Goal: Information Seeking & Learning: Get advice/opinions

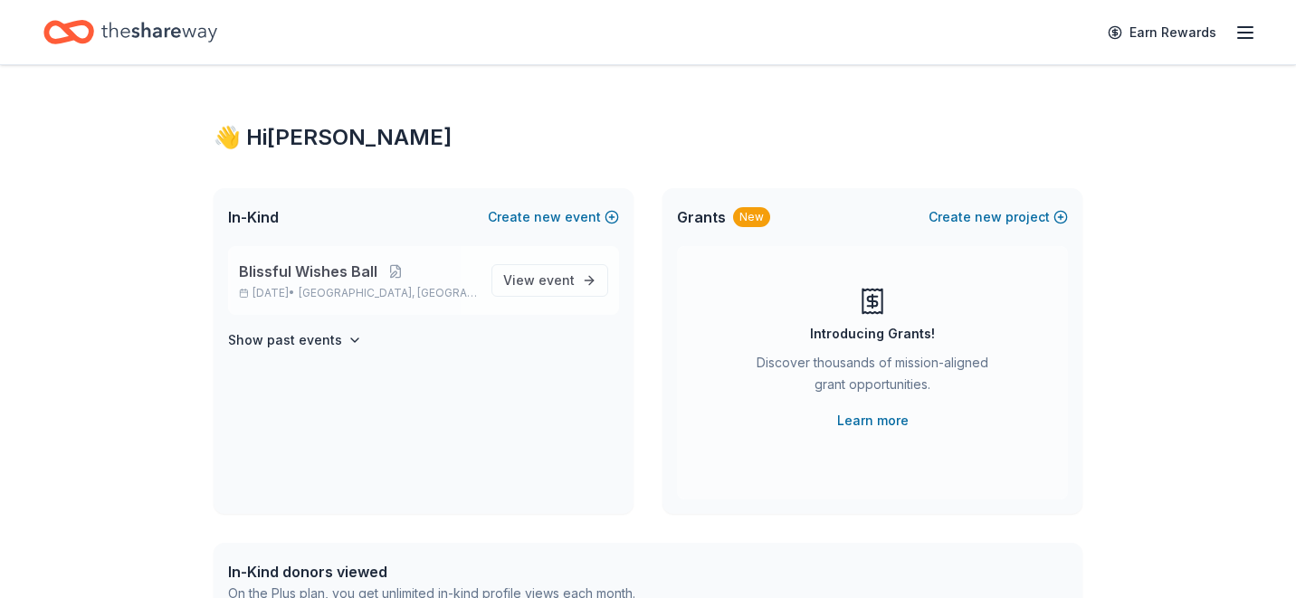
click at [301, 269] on span "Blissful Wishes Ball" at bounding box center [308, 272] width 138 height 22
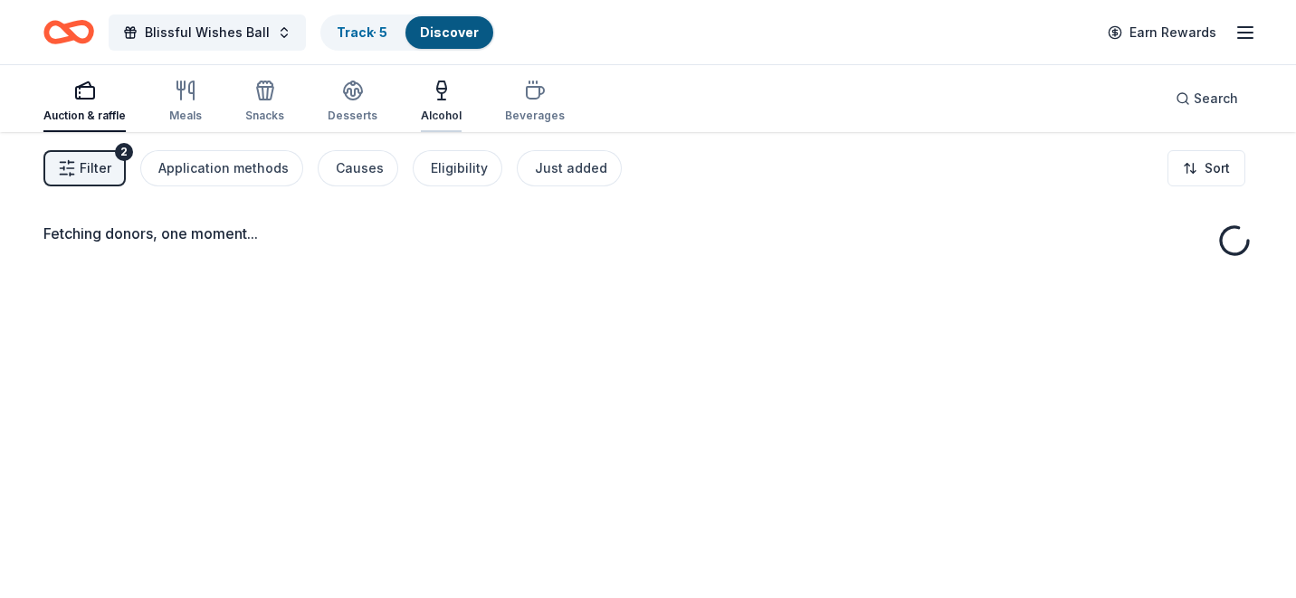
click at [442, 100] on icon "button" at bounding box center [442, 91] width 22 height 22
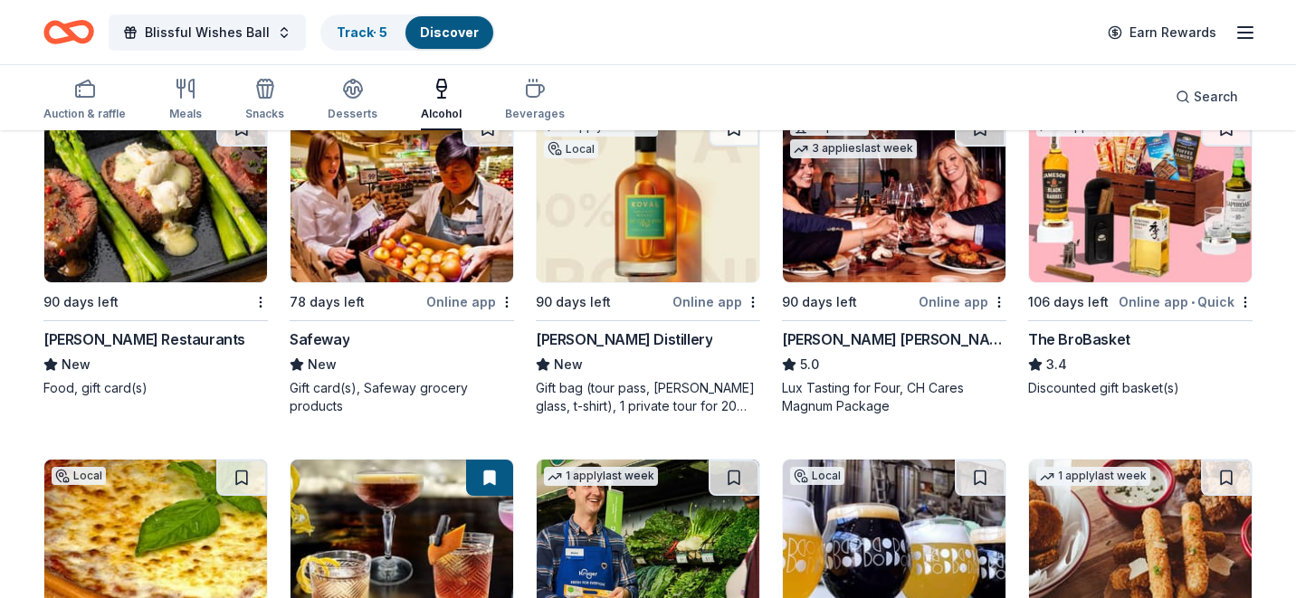
scroll to position [577, 0]
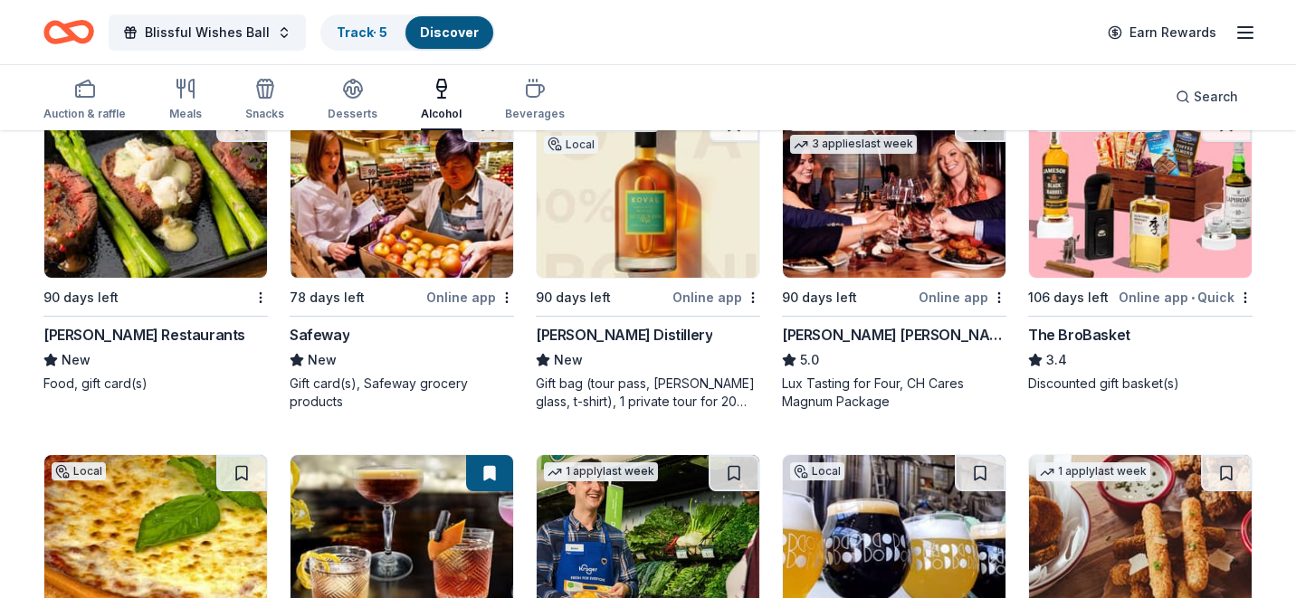
click at [1055, 359] on span "3.4" at bounding box center [1056, 360] width 21 height 22
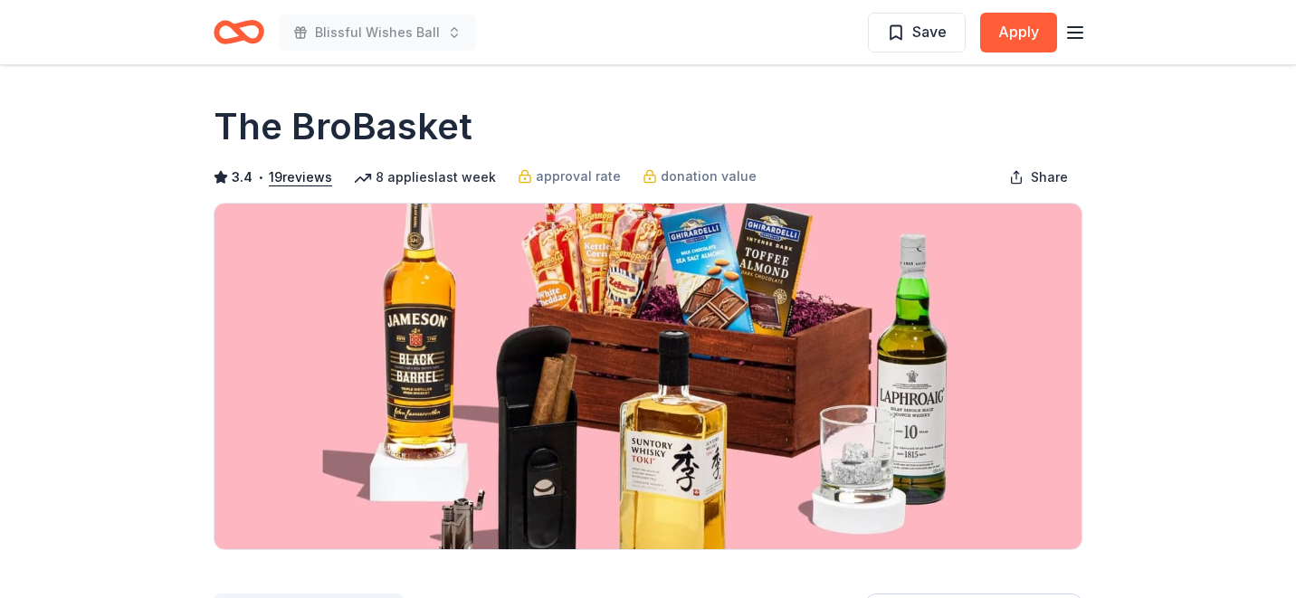
scroll to position [74, 0]
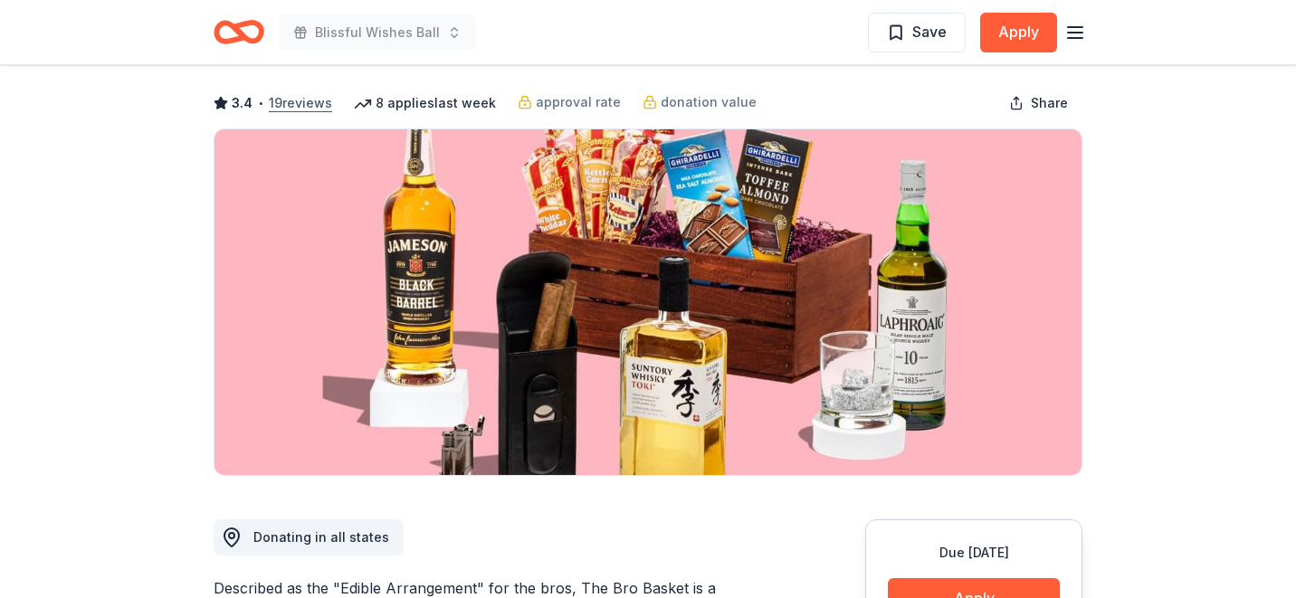
click at [297, 101] on button "19 reviews" at bounding box center [300, 103] width 63 height 22
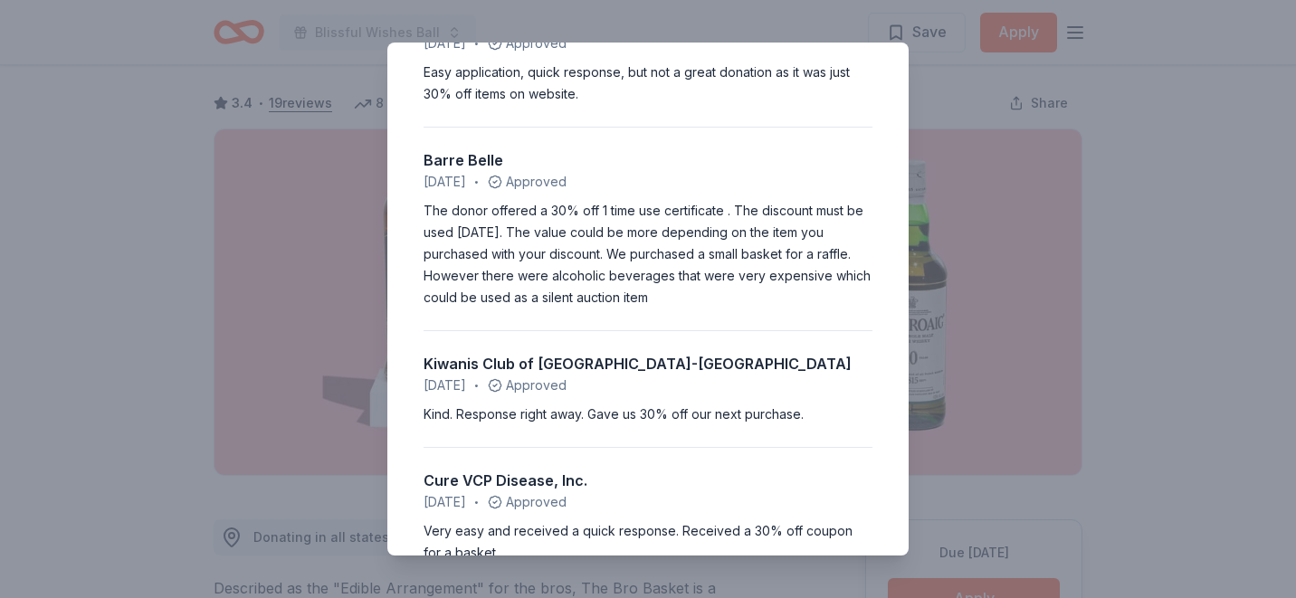
scroll to position [0, 0]
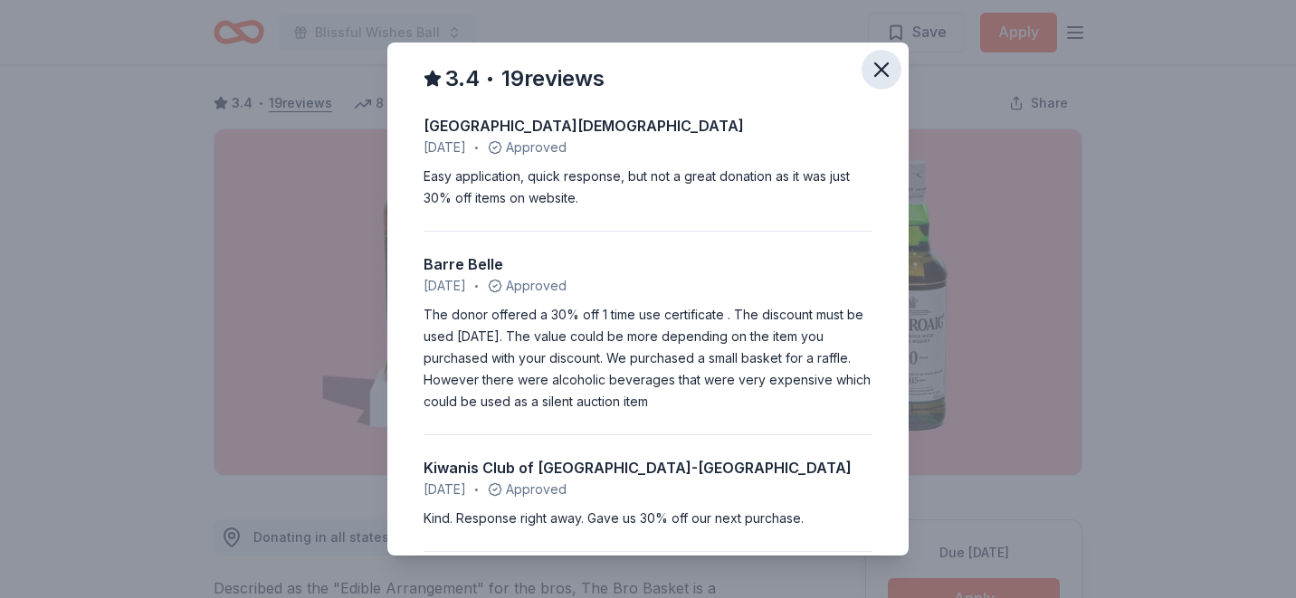
click at [876, 71] on icon "button" at bounding box center [881, 69] width 25 height 25
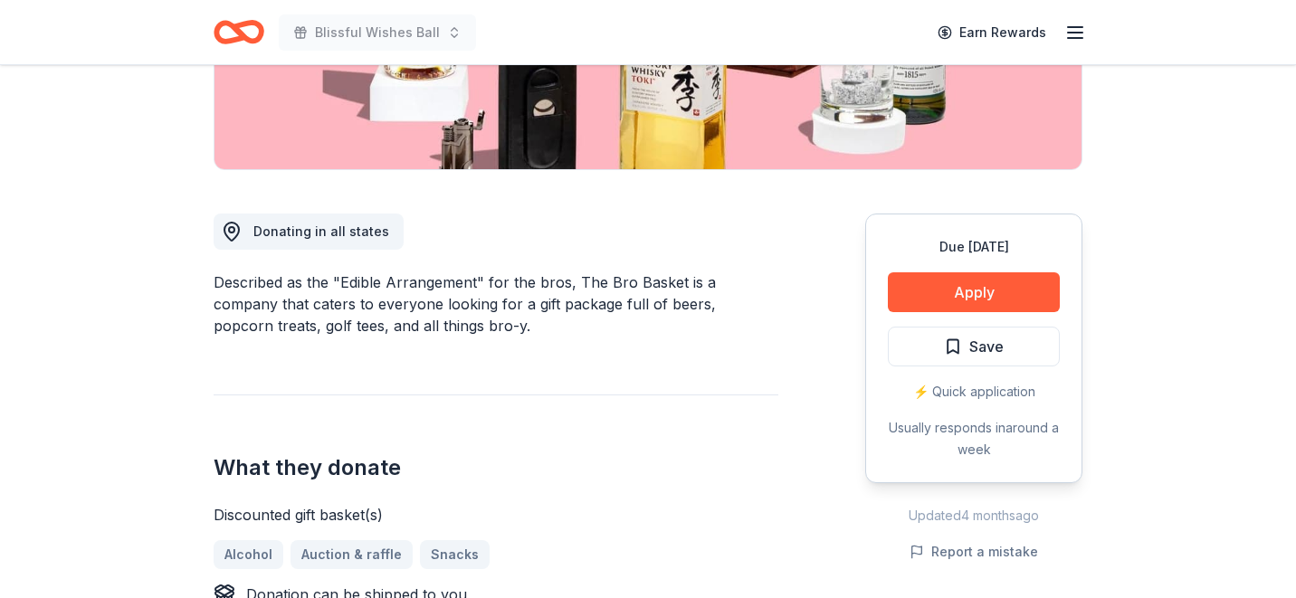
scroll to position [377, 0]
